Goal: Task Accomplishment & Management: Use online tool/utility

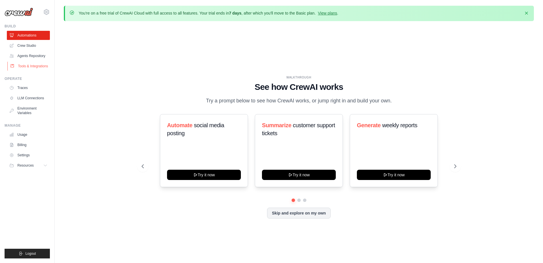
click at [39, 64] on link "Tools & Integrations" at bounding box center [28, 66] width 43 height 9
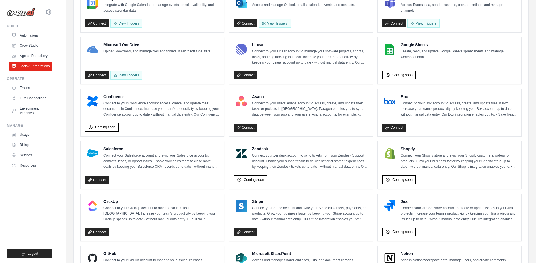
scroll to position [186, 0]
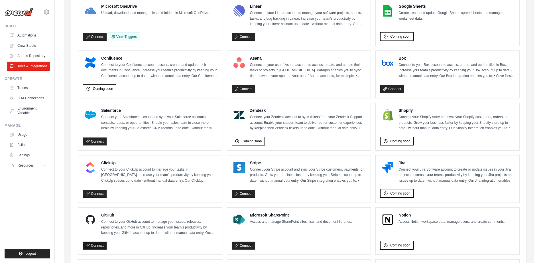
click at [94, 242] on link "Connect" at bounding box center [95, 245] width 24 height 8
